Goal: Task Accomplishment & Management: Use online tool/utility

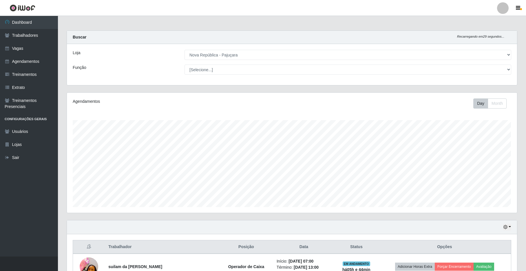
select select "65"
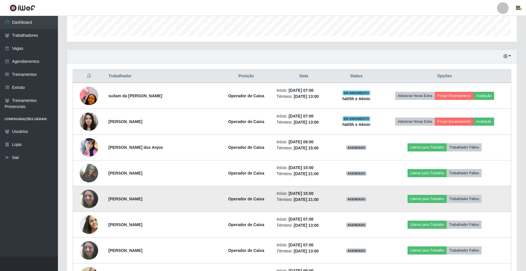
scroll to position [184, 0]
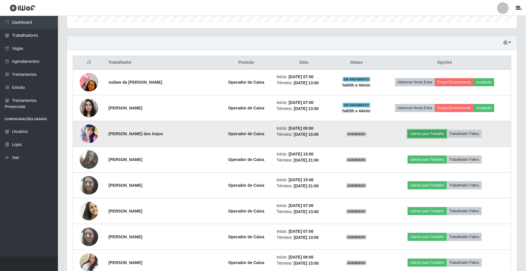
click at [417, 136] on button "Liberar para Trabalho" at bounding box center [426, 134] width 39 height 8
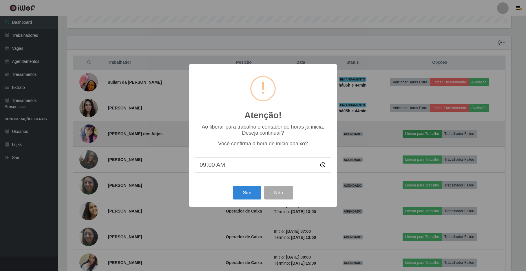
scroll to position [120, 445]
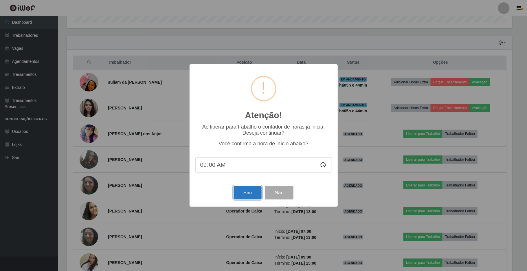
click at [254, 191] on button "Sim" at bounding box center [248, 193] width 28 height 14
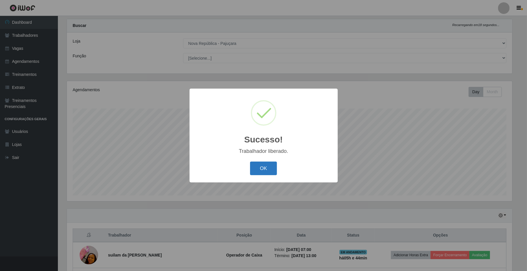
click at [270, 168] on button "OK" at bounding box center [263, 169] width 27 height 14
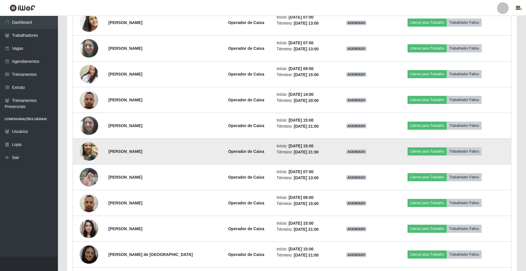
scroll to position [428, 0]
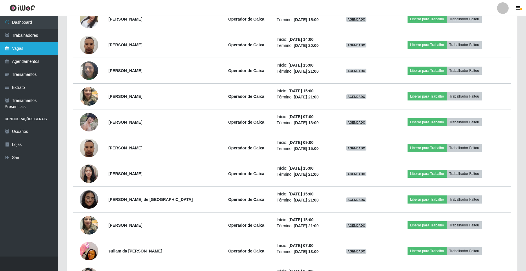
click at [25, 47] on link "Vagas" at bounding box center [29, 48] width 58 height 13
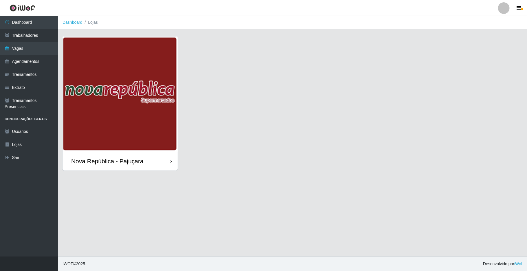
click at [111, 115] on img at bounding box center [120, 93] width 115 height 115
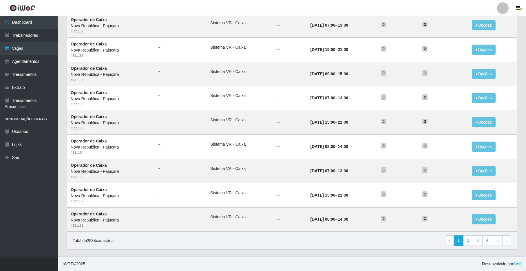
scroll to position [222, 0]
click at [28, 55] on link "Agendamentos" at bounding box center [29, 61] width 58 height 13
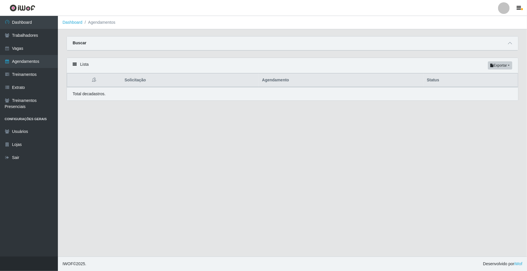
click at [145, 93] on div "Total de cadastros." at bounding box center [293, 94] width 440 height 6
click at [35, 39] on link "Trabalhadores" at bounding box center [29, 35] width 58 height 13
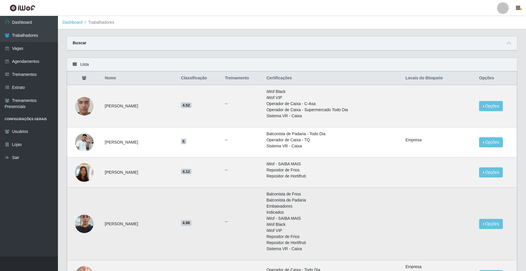
click at [86, 227] on img at bounding box center [84, 223] width 19 height 25
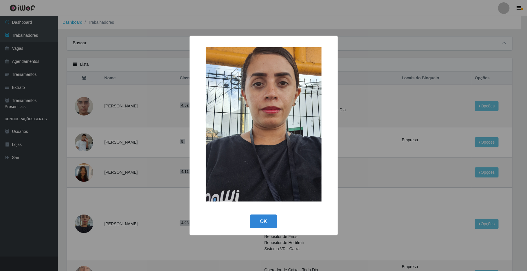
click at [106, 205] on div "× OK Cancel" at bounding box center [263, 135] width 527 height 271
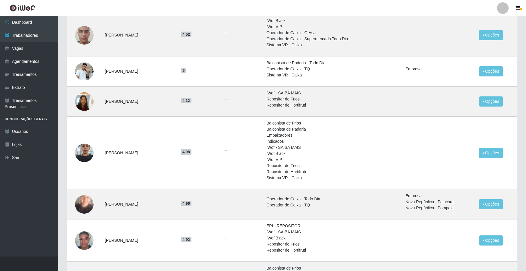
scroll to position [77, 0]
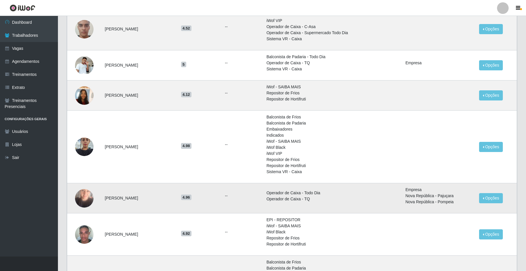
click at [85, 195] on img at bounding box center [84, 198] width 19 height 33
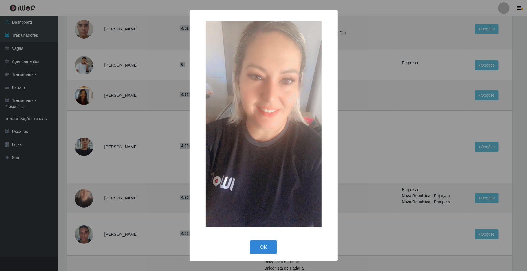
click at [112, 191] on div "× OK Cancel" at bounding box center [263, 135] width 527 height 271
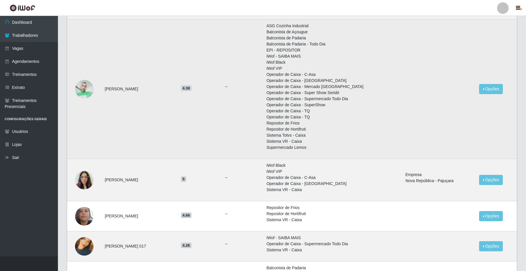
scroll to position [424, 0]
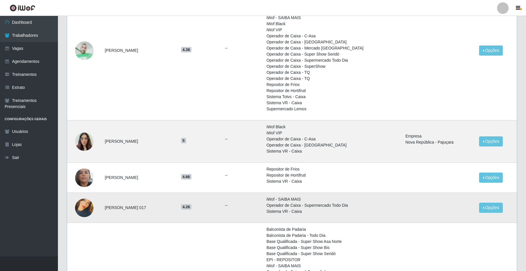
click at [87, 208] on img at bounding box center [84, 207] width 19 height 33
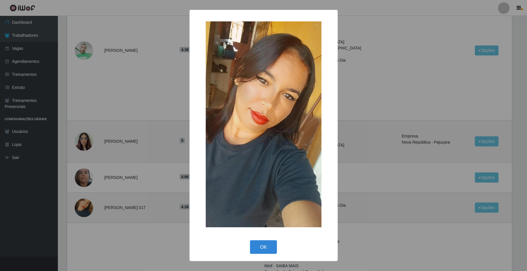
click at [92, 211] on div "× OK Cancel" at bounding box center [263, 135] width 527 height 271
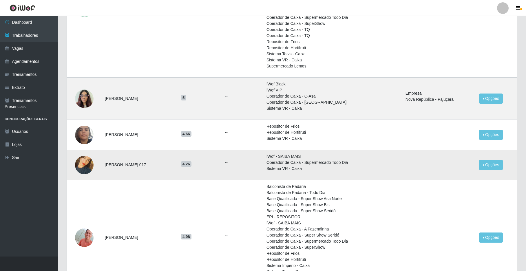
scroll to position [467, 0]
click at [20, 30] on link "Trabalhadores" at bounding box center [29, 35] width 58 height 13
click at [20, 25] on link "Dashboard" at bounding box center [29, 22] width 58 height 13
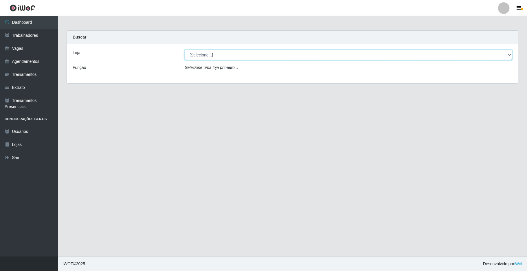
click at [189, 55] on select "[Selecione...] [GEOGRAPHIC_DATA]" at bounding box center [349, 55] width 328 height 10
select select "65"
click at [185, 50] on select "[Selecione...] [GEOGRAPHIC_DATA]" at bounding box center [349, 55] width 328 height 10
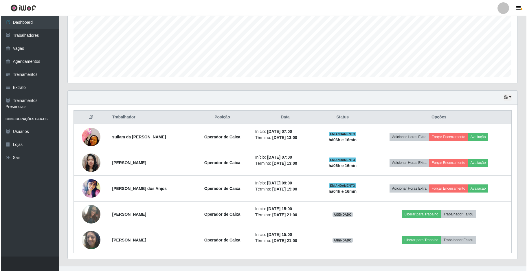
scroll to position [141, 0]
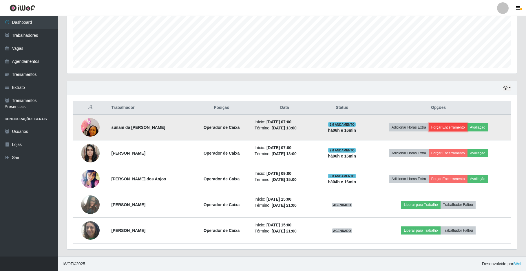
click at [453, 126] on button "Forçar Encerramento" at bounding box center [448, 127] width 39 height 8
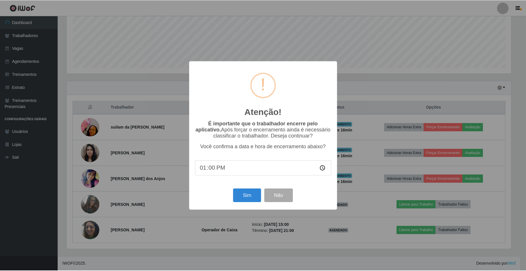
scroll to position [120, 445]
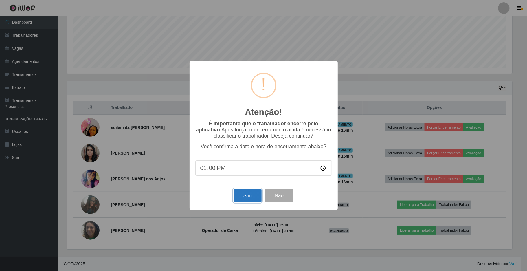
click at [254, 195] on button "Sim" at bounding box center [248, 196] width 28 height 14
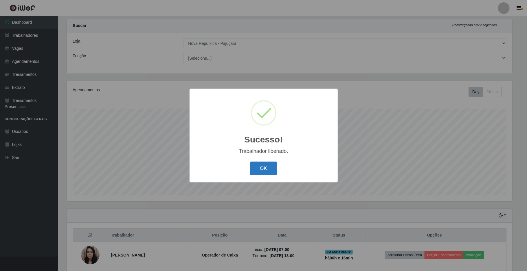
click at [262, 168] on button "OK" at bounding box center [263, 169] width 27 height 14
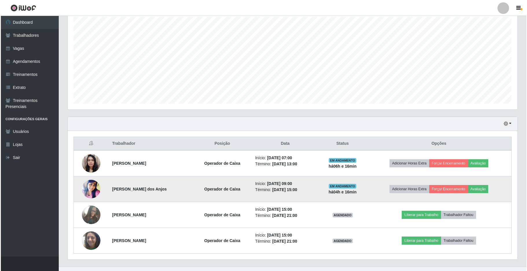
scroll to position [115, 0]
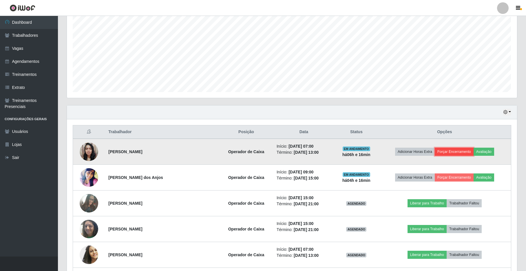
click at [457, 153] on button "Forçar Encerramento" at bounding box center [454, 152] width 39 height 8
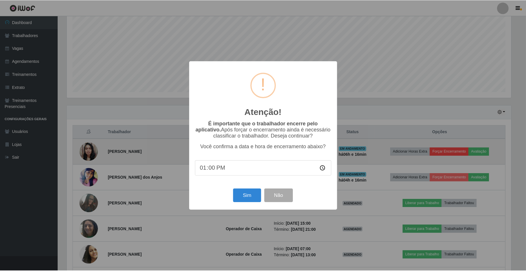
scroll to position [120, 445]
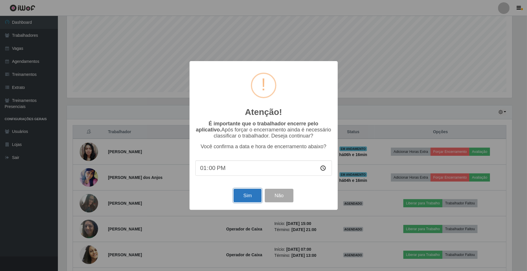
click at [246, 201] on button "Sim" at bounding box center [248, 196] width 28 height 14
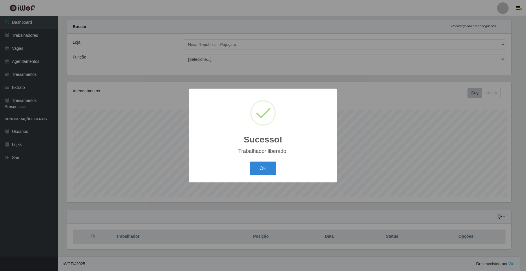
scroll to position [0, 0]
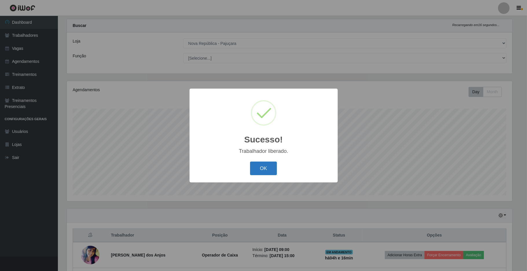
click at [259, 174] on button "OK" at bounding box center [263, 169] width 27 height 14
